Goal: Check status

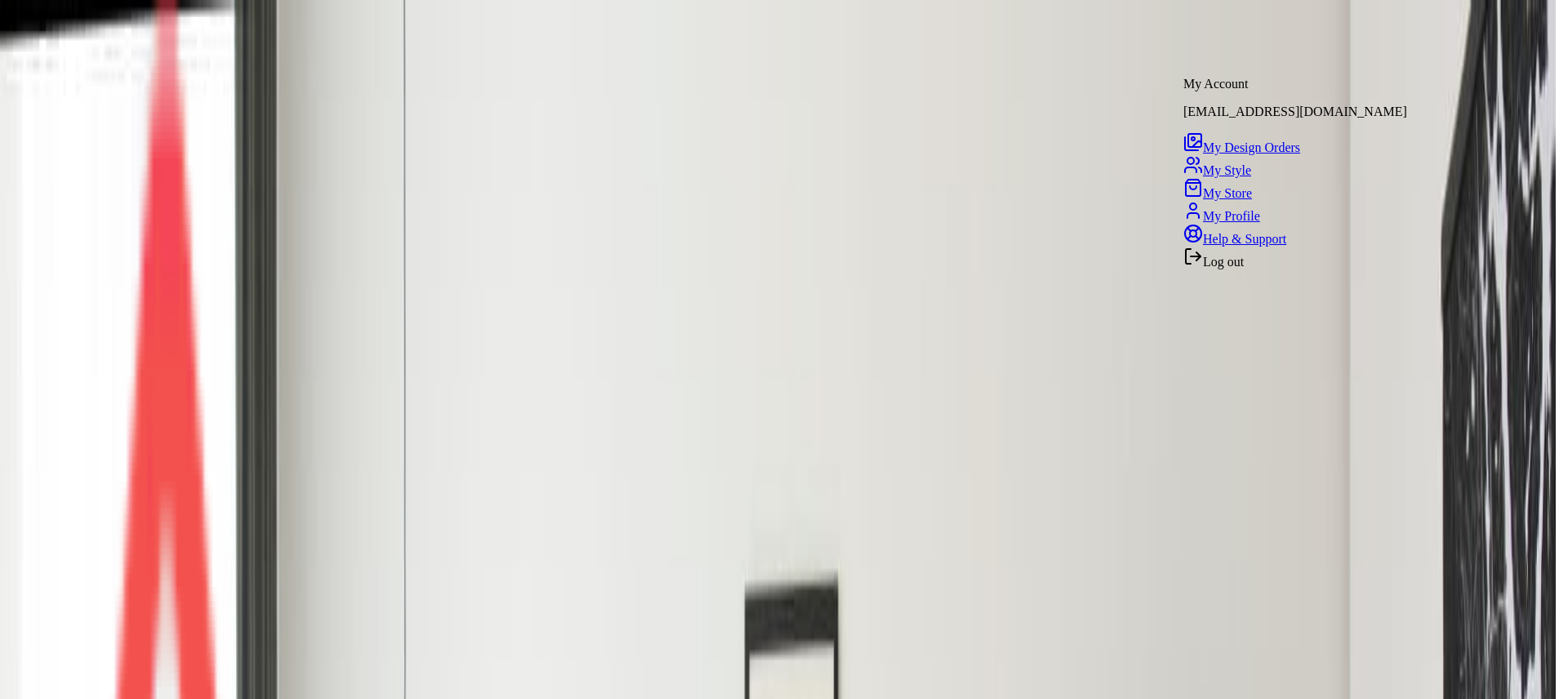
click at [1243, 197] on span "My Store" at bounding box center [1227, 192] width 49 height 14
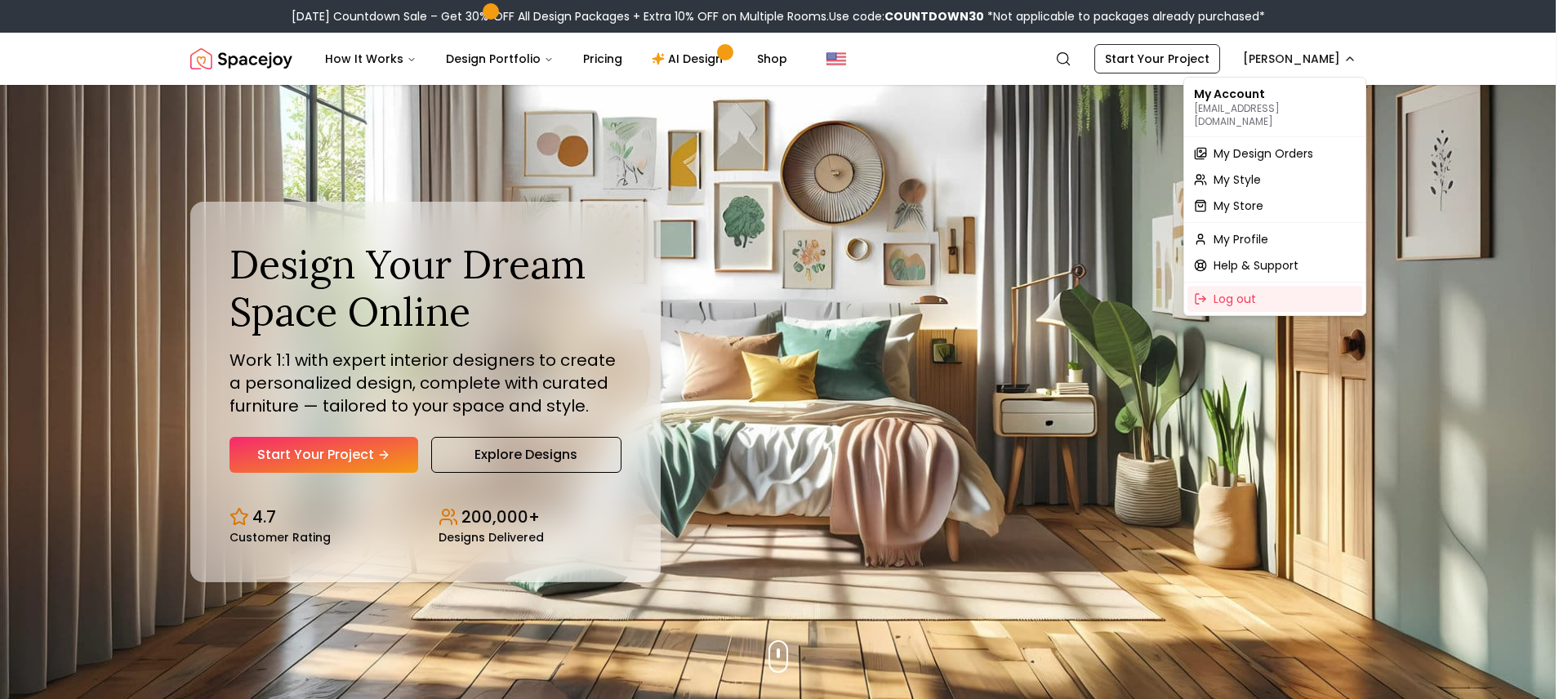
click at [1278, 106] on p "[EMAIL_ADDRESS][DOMAIN_NAME]" at bounding box center [1275, 114] width 162 height 26
click at [1256, 145] on span "My Design Orders" at bounding box center [1264, 153] width 100 height 17
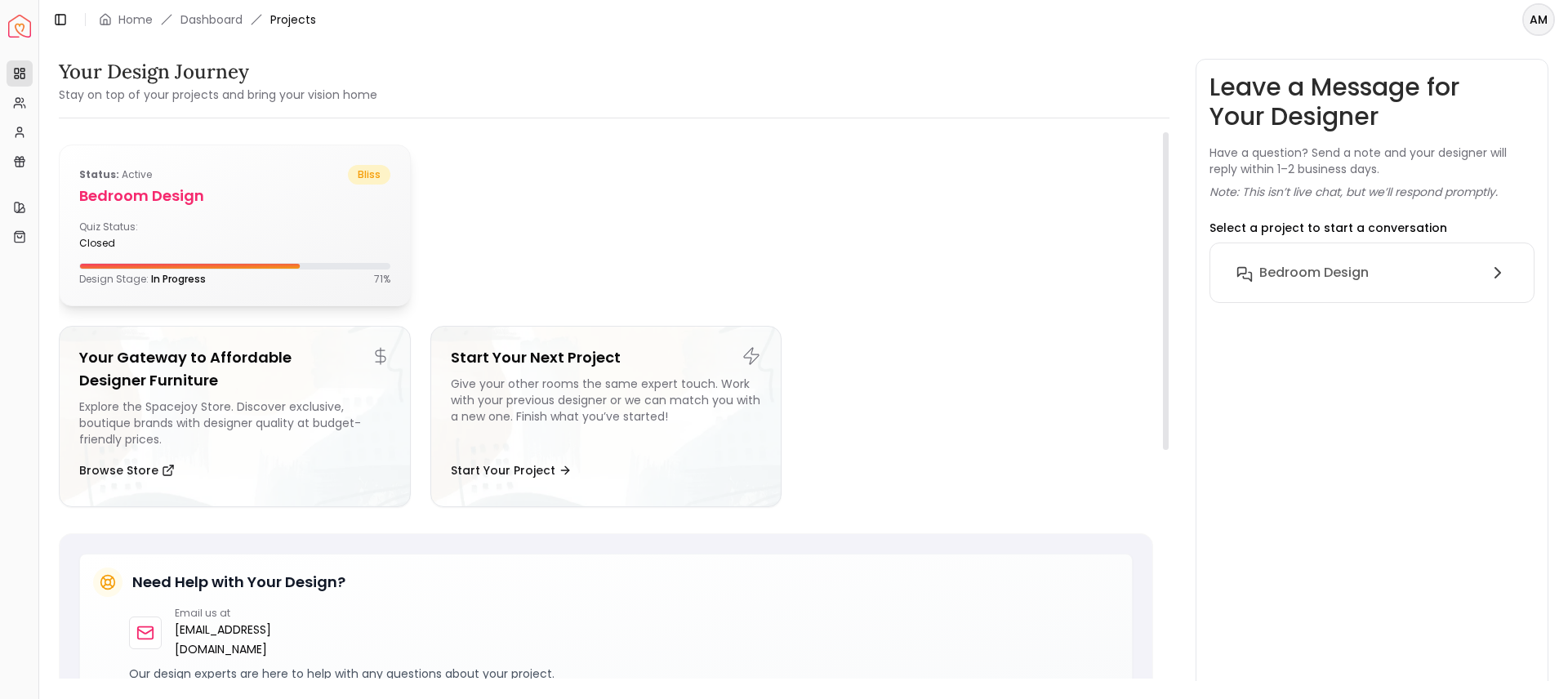
click at [275, 217] on div "Status: active bliss Bedroom design Quiz Status: closed Design Stage: In Progre…" at bounding box center [235, 225] width 350 height 160
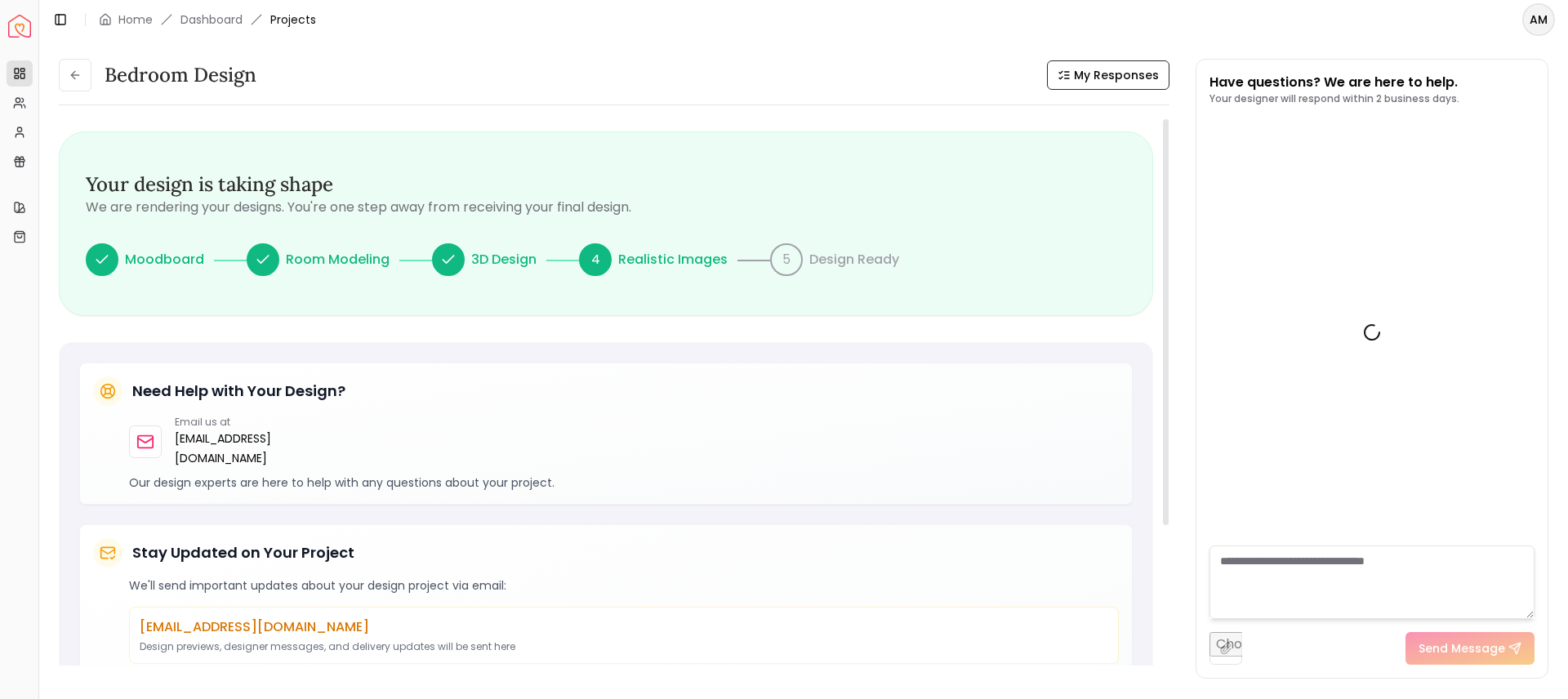
scroll to position [340, 0]
